Goal: Task Accomplishment & Management: Use online tool/utility

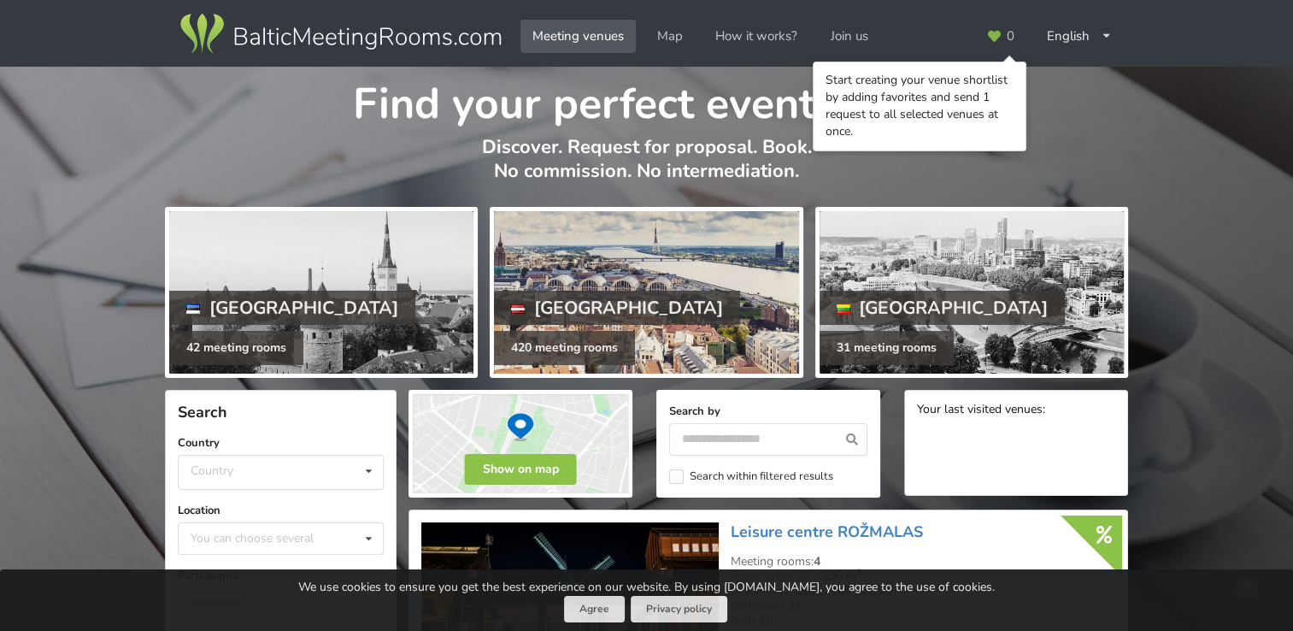
click at [689, 289] on div at bounding box center [646, 292] width 304 height 162
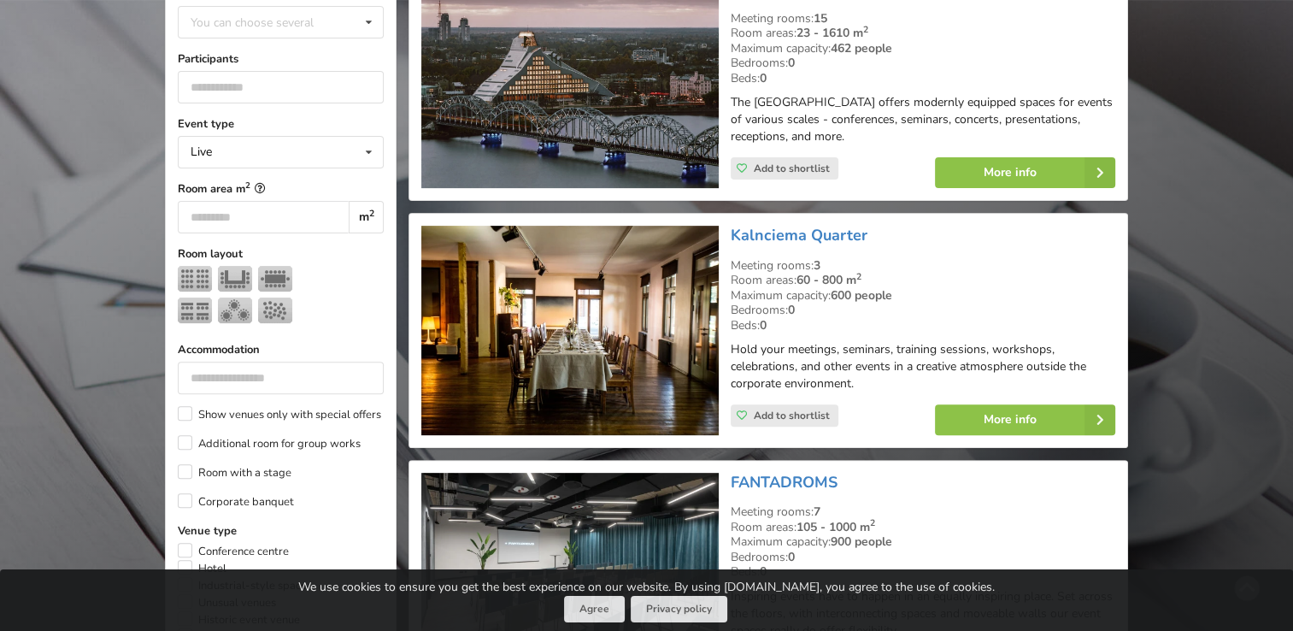
scroll to position [513, 0]
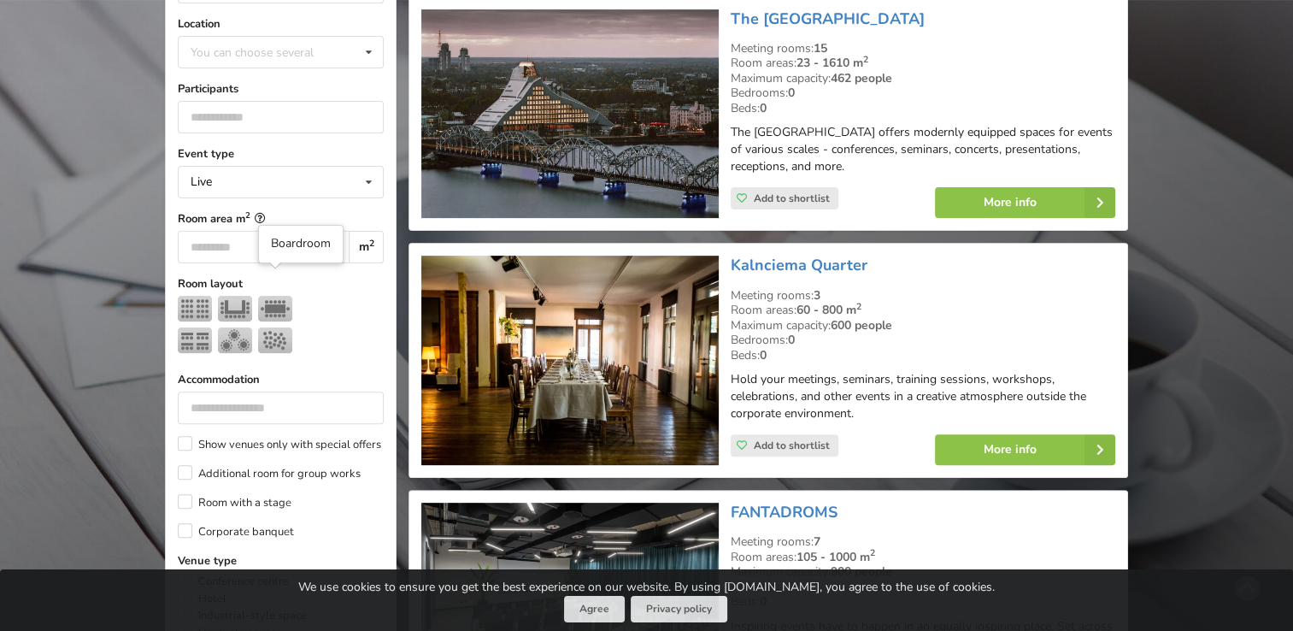
click at [280, 296] on img at bounding box center [275, 309] width 34 height 26
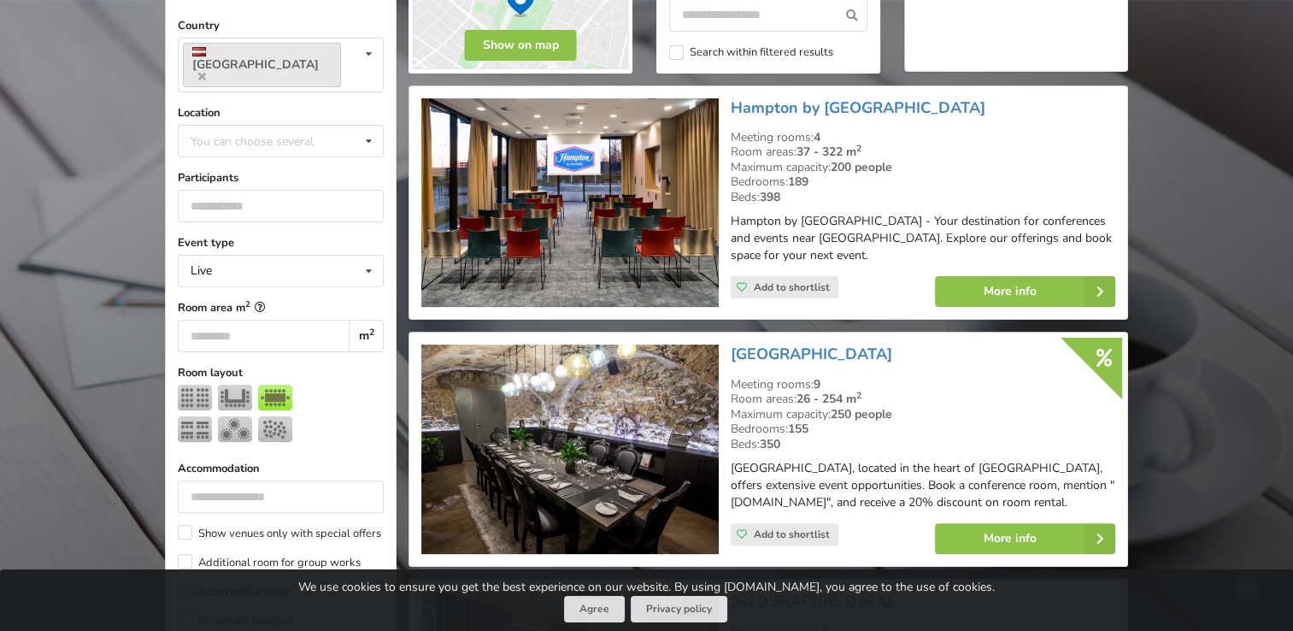
scroll to position [383, 0]
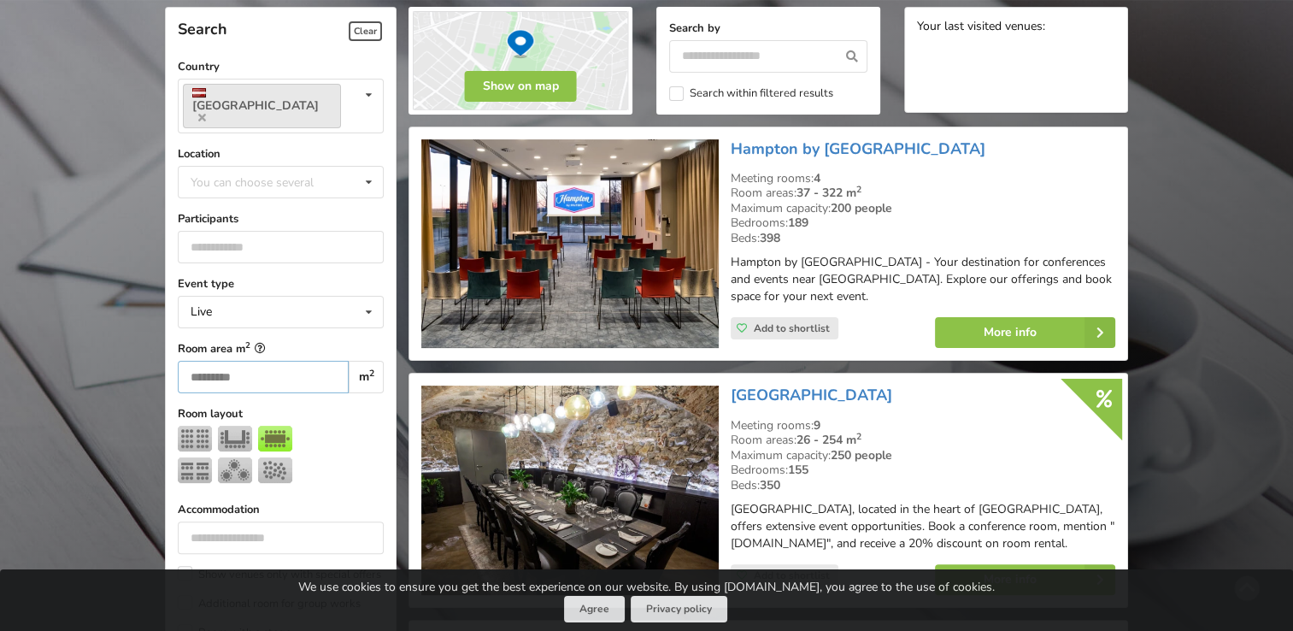
click at [270, 361] on input "number" at bounding box center [263, 377] width 171 height 32
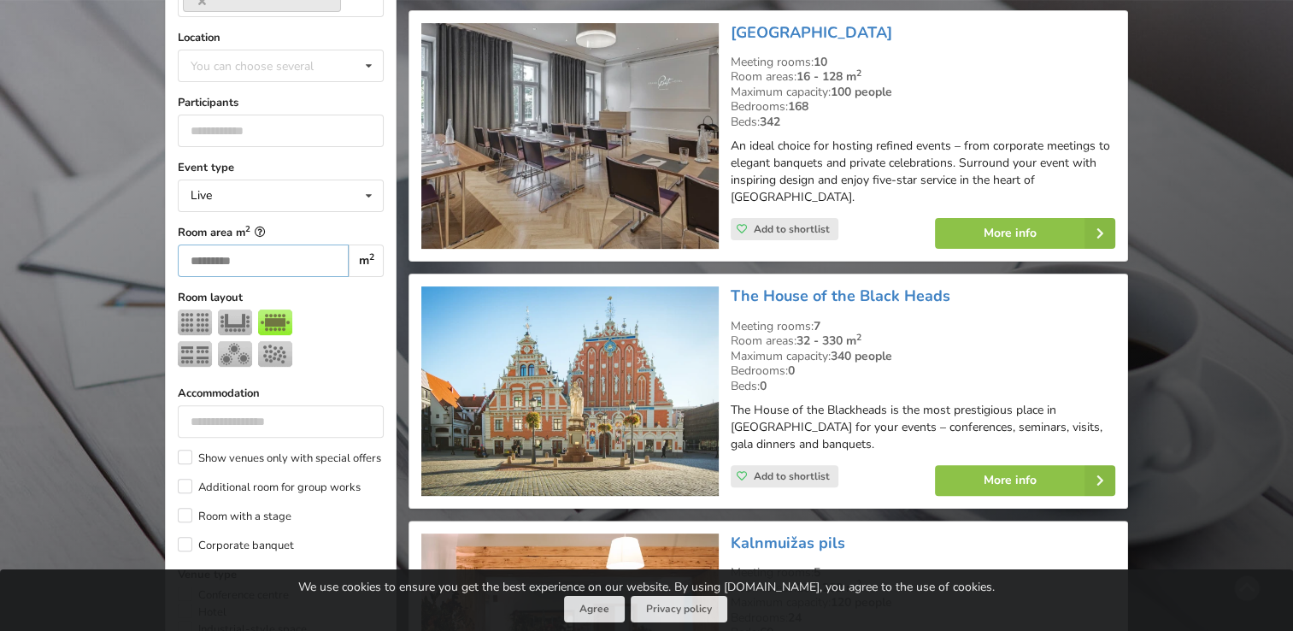
scroll to position [468, 0]
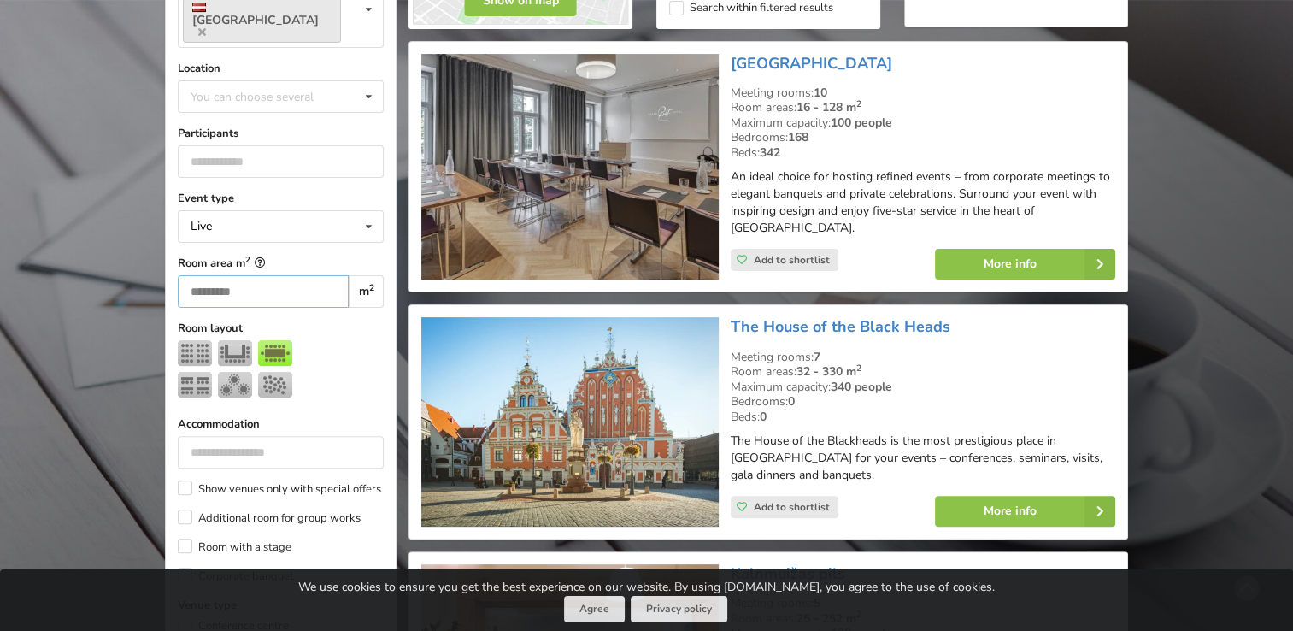
drag, startPoint x: 209, startPoint y: 268, endPoint x: 174, endPoint y: 262, distance: 34.7
click at [174, 262] on div "Search Clear Country [GEOGRAPHIC_DATA] Country [GEOGRAPHIC_DATA] [GEOGRAPHIC_DA…" at bounding box center [281, 555] width 232 height 1269
type input "**"
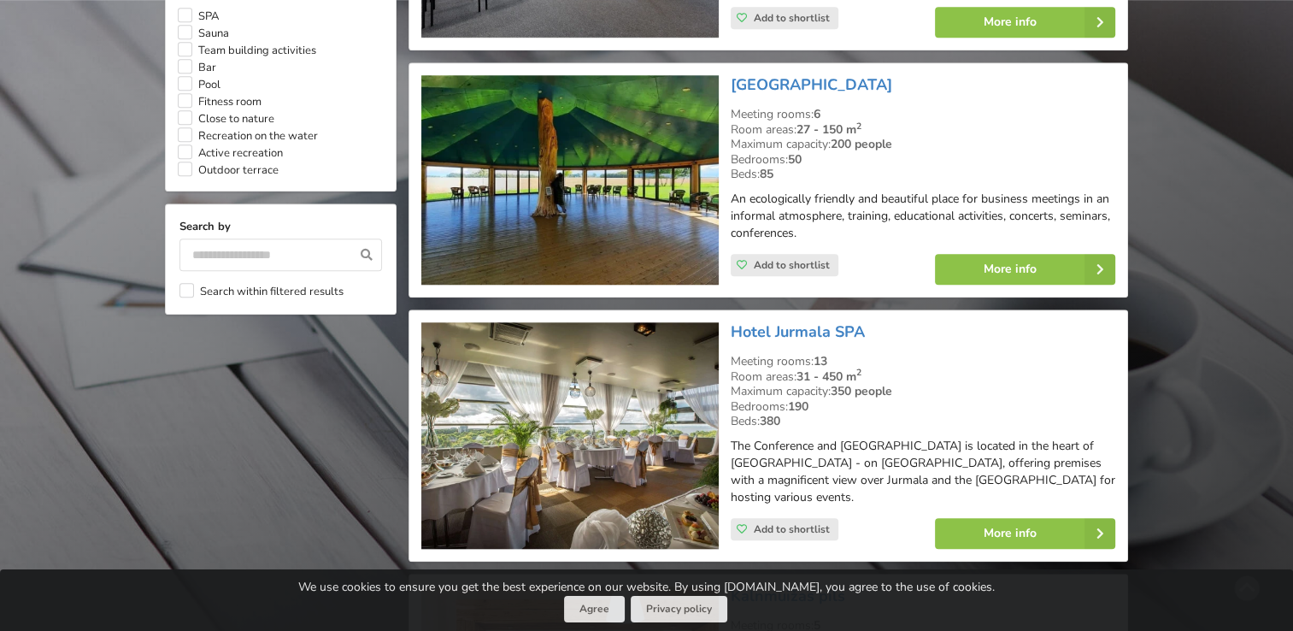
scroll to position [1836, 0]
